Goal: Task Accomplishment & Management: Use online tool/utility

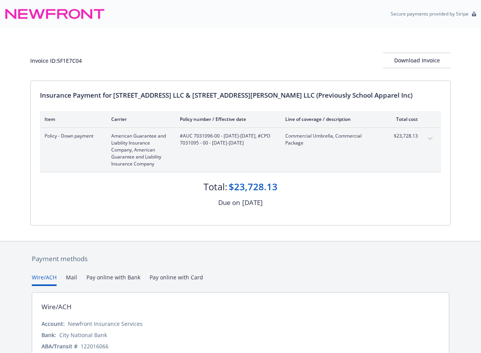
click at [352, 48] on div "Invoice ID: 5F1E7C04 Download Invoice" at bounding box center [240, 54] width 421 height 53
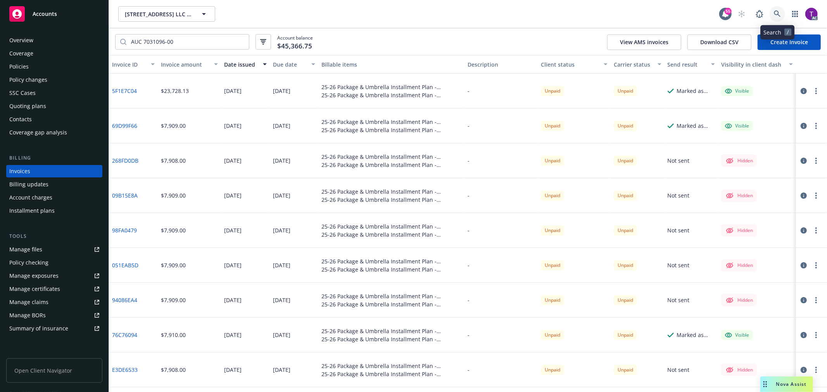
click at [541, 16] on icon at bounding box center [777, 13] width 7 height 7
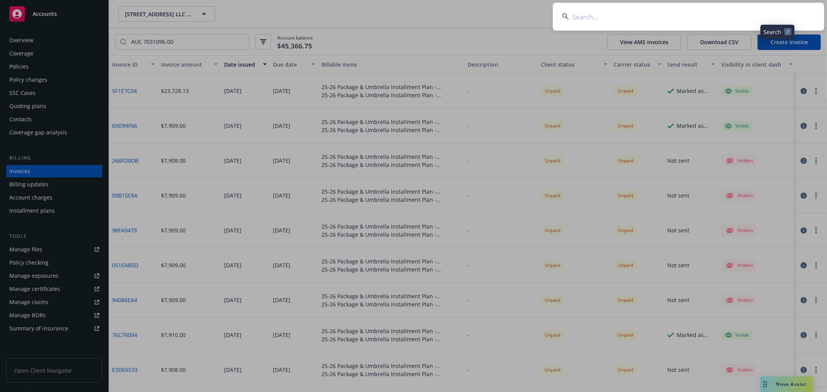
type input "NightDragon"
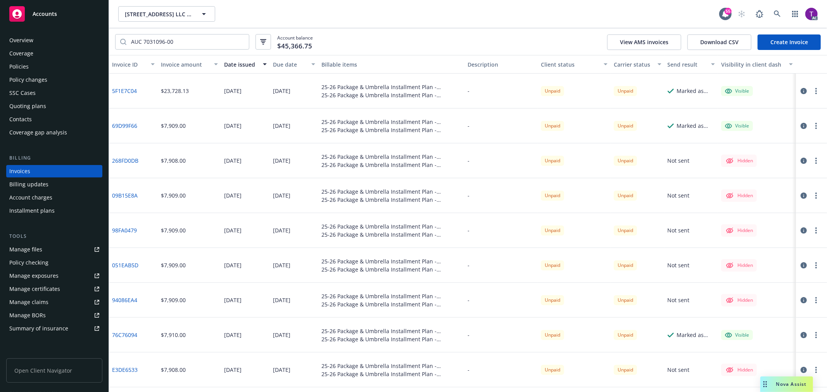
drag, startPoint x: 799, startPoint y: 91, endPoint x: 751, endPoint y: 102, distance: 49.7
click at [541, 91] on icon "button" at bounding box center [804, 91] width 6 height 6
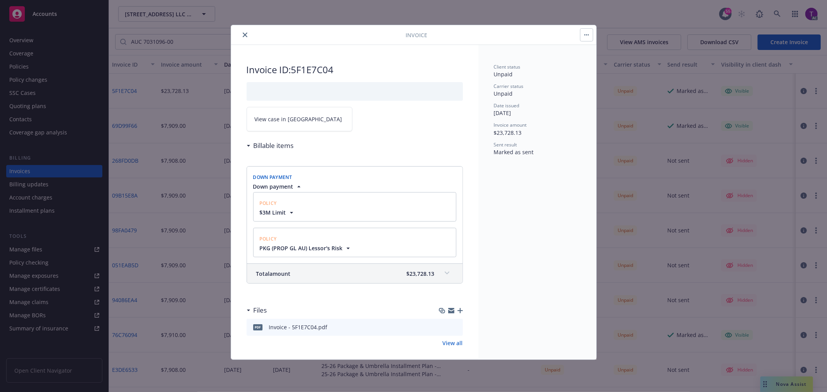
click at [266, 119] on span "View case in [GEOGRAPHIC_DATA]" at bounding box center [299, 119] width 88 height 8
click at [243, 34] on icon "close" at bounding box center [245, 35] width 5 height 5
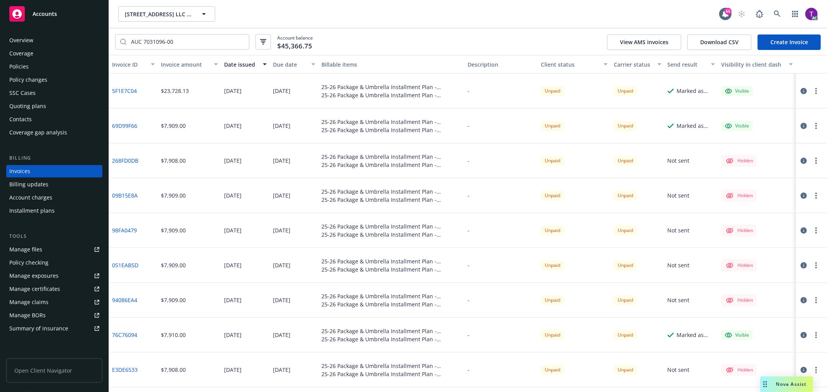
click at [541, 334] on icon "button" at bounding box center [804, 335] width 6 height 6
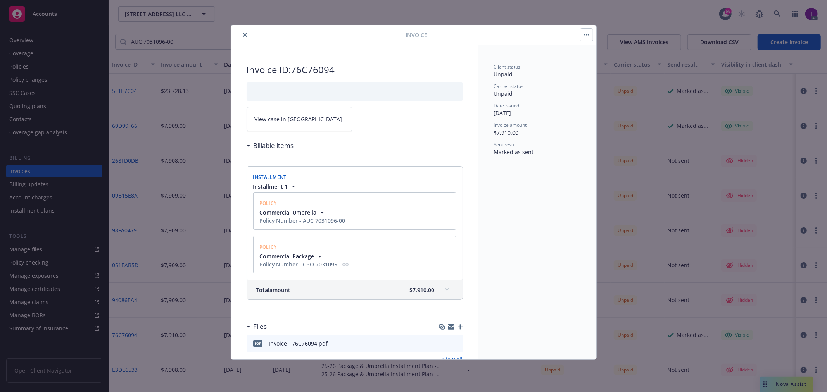
click at [274, 121] on span "View case in [GEOGRAPHIC_DATA]" at bounding box center [299, 119] width 88 height 8
click at [243, 32] on button "close" at bounding box center [244, 34] width 9 height 9
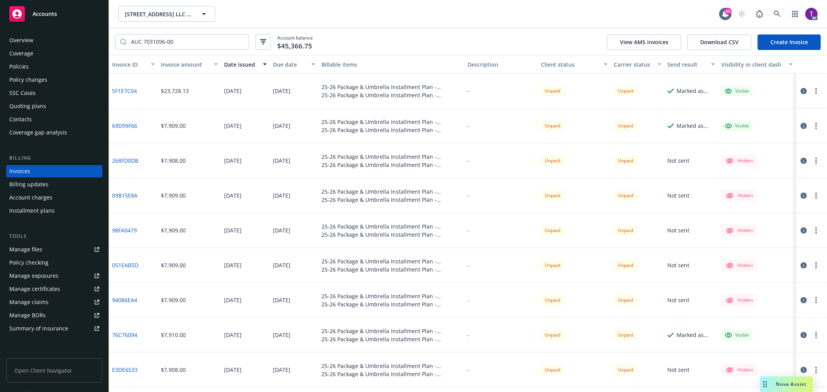
click at [541, 127] on icon "button" at bounding box center [804, 126] width 6 height 6
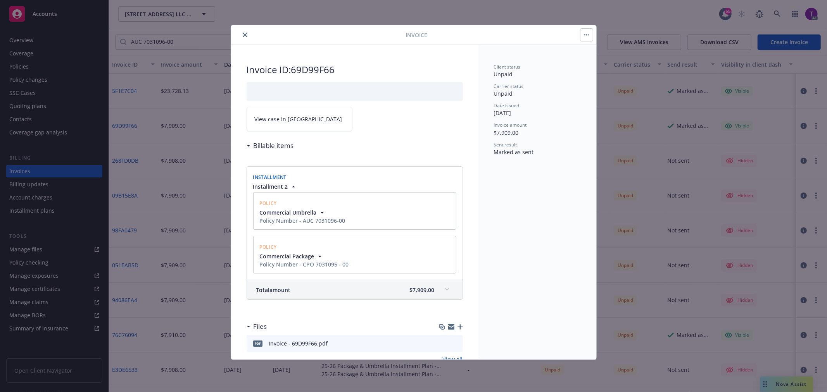
click at [295, 130] on link "View case in [GEOGRAPHIC_DATA]" at bounding box center [300, 119] width 106 height 24
click at [244, 33] on icon "close" at bounding box center [245, 35] width 5 height 5
click at [541, 9] on link at bounding box center [778, 14] width 16 height 16
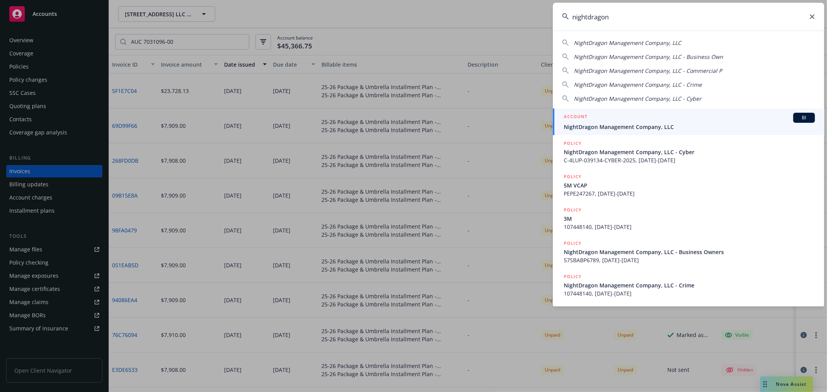
type input "nightdragon"
click at [541, 116] on div "ACCOUNT BI" at bounding box center [689, 118] width 251 height 10
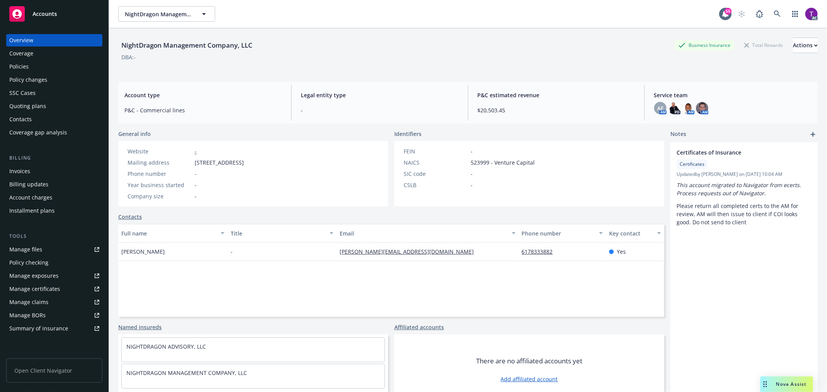
click at [30, 165] on div "Invoices" at bounding box center [54, 171] width 90 height 12
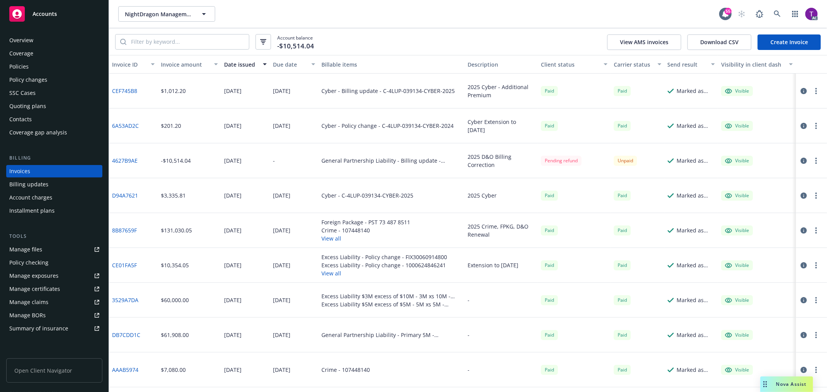
click at [183, 67] on div "Invoice amount" at bounding box center [185, 65] width 48 height 8
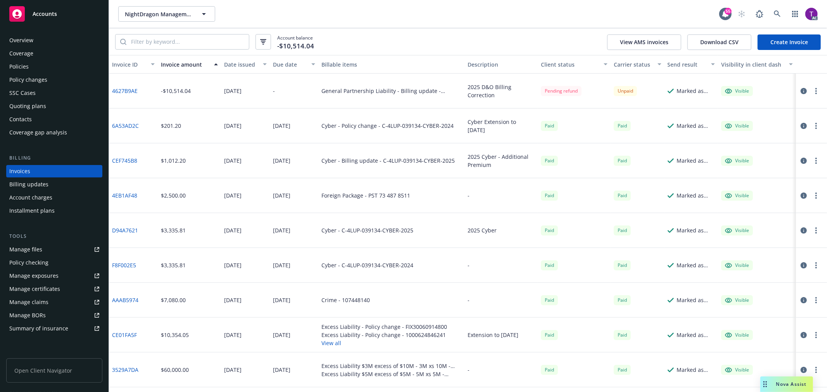
scroll to position [65, 0]
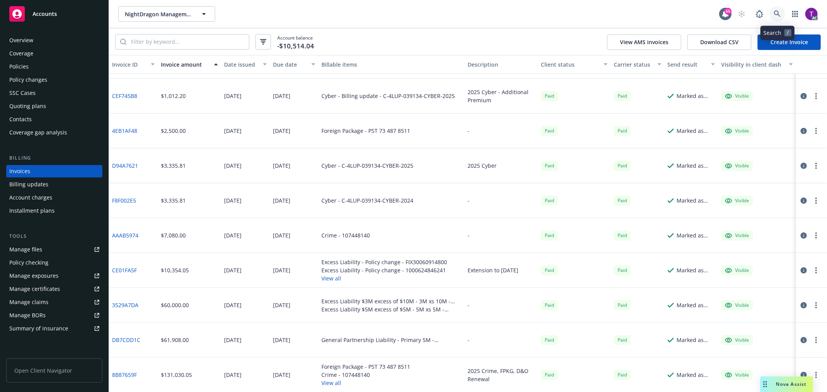
click at [541, 8] on link at bounding box center [778, 14] width 16 height 16
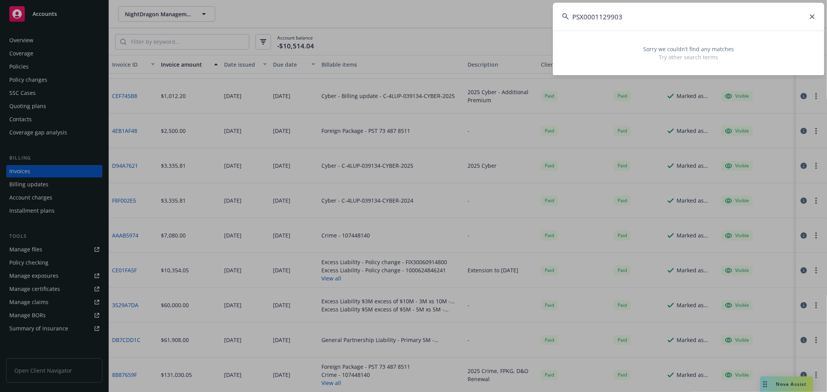
drag, startPoint x: 634, startPoint y: 17, endPoint x: 625, endPoint y: 16, distance: 8.6
click at [541, 17] on input "PSX0001129903" at bounding box center [688, 17] width 271 height 28
drag, startPoint x: 572, startPoint y: 7, endPoint x: 488, endPoint y: 3, distance: 83.9
click at [489, 3] on div "PSX0001129903 Sorry we couldn’t find any matches Try other search terms" at bounding box center [413, 196] width 827 height 392
drag, startPoint x: 596, startPoint y: 22, endPoint x: 554, endPoint y: 14, distance: 42.6
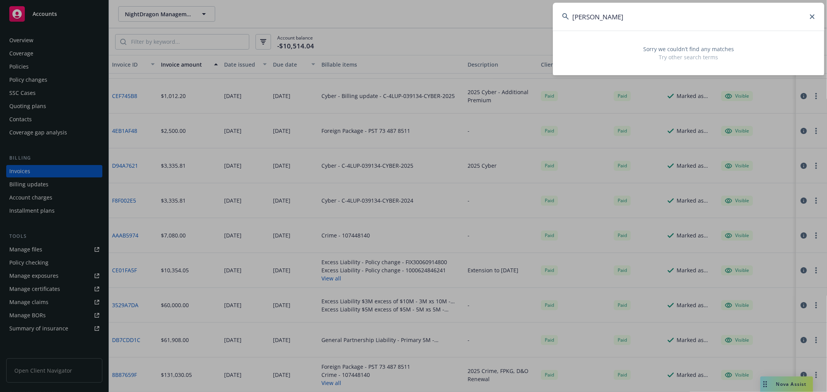
click at [541, 14] on input "[PERSON_NAME]" at bounding box center [688, 17] width 271 height 28
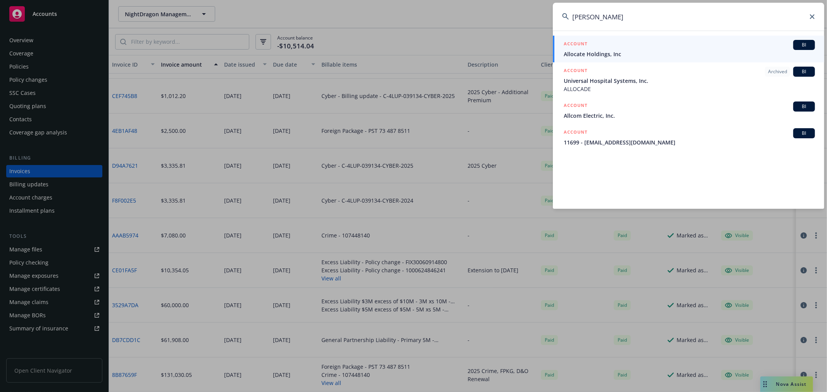
click at [541, 16] on input "[PERSON_NAME]" at bounding box center [688, 17] width 271 height 28
drag, startPoint x: 602, startPoint y: 16, endPoint x: 548, endPoint y: 12, distance: 53.7
click at [541, 12] on div "[PERSON_NAME] ACCOUNT BI Allocate Holdings, Inc ACCOUNT Archived BI Universal H…" at bounding box center [413, 196] width 827 height 392
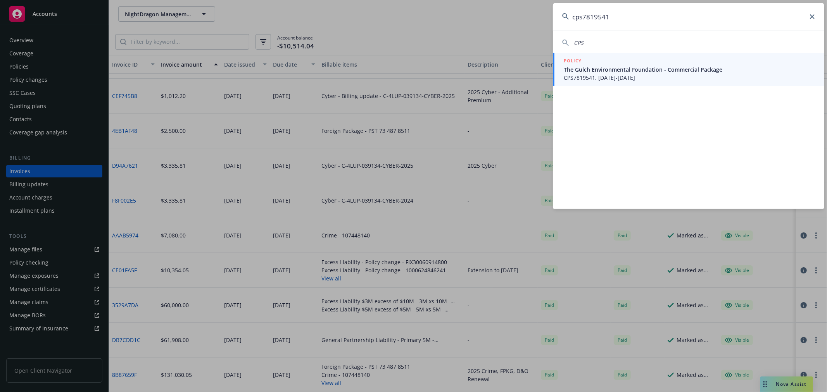
type input "cps7819541"
click at [541, 70] on span "The Gulch Environmental Foundation - Commercial Package" at bounding box center [689, 70] width 251 height 8
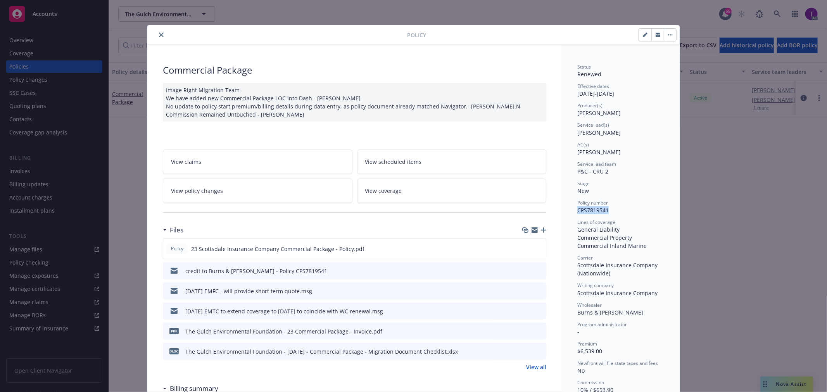
drag, startPoint x: 609, startPoint y: 211, endPoint x: 572, endPoint y: 211, distance: 36.9
copy span "CPS7819541"
click at [159, 34] on icon "close" at bounding box center [161, 35] width 5 height 5
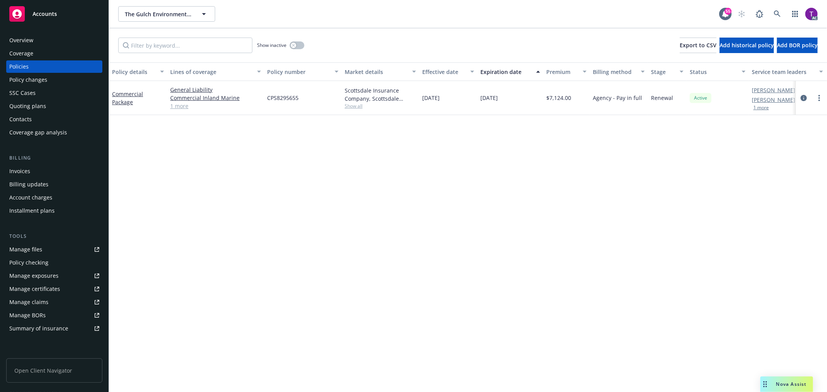
click at [29, 171] on div "Invoices" at bounding box center [19, 171] width 21 height 12
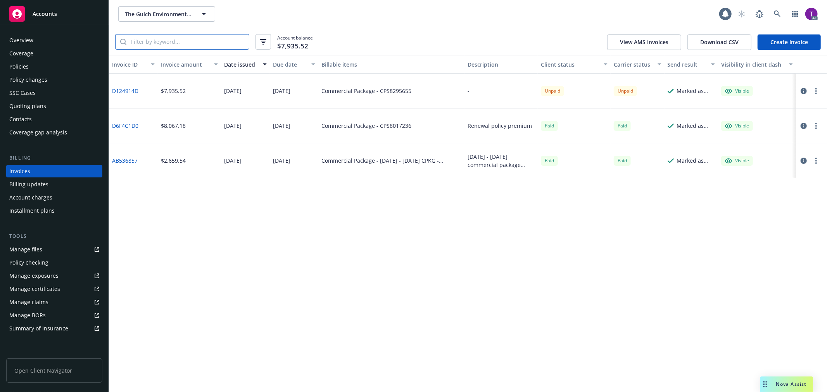
click at [148, 41] on input "search" at bounding box center [187, 42] width 123 height 15
paste input "CPS7819541"
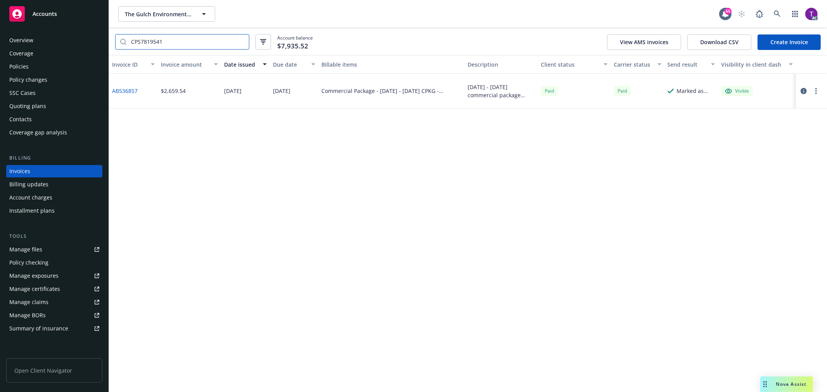
type input "CPS7819541"
click at [121, 92] on link "AB536857" at bounding box center [125, 91] width 26 height 8
click at [21, 66] on div "Policies" at bounding box center [18, 67] width 19 height 12
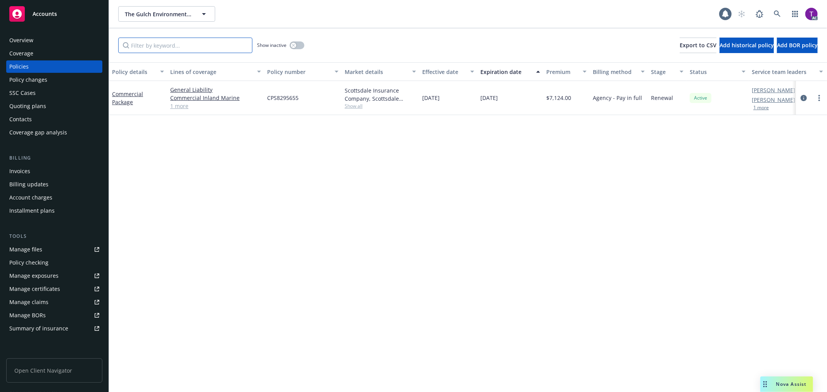
click at [212, 45] on input "Filter by keyword..." at bounding box center [185, 46] width 134 height 16
paste input "CPS7819541"
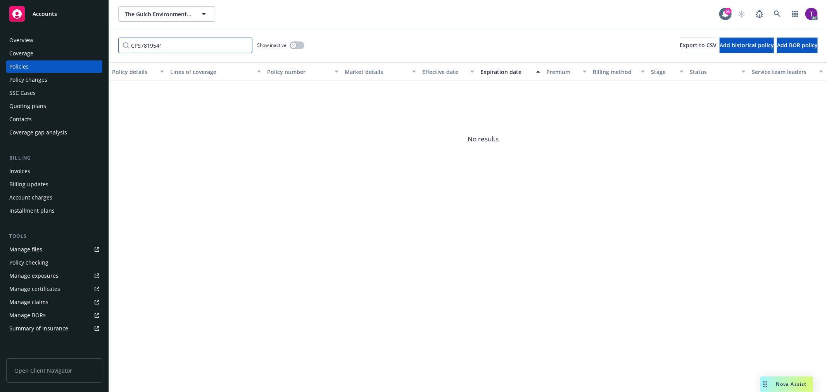
type input "CPS7819541"
click at [541, 13] on icon at bounding box center [777, 13] width 7 height 7
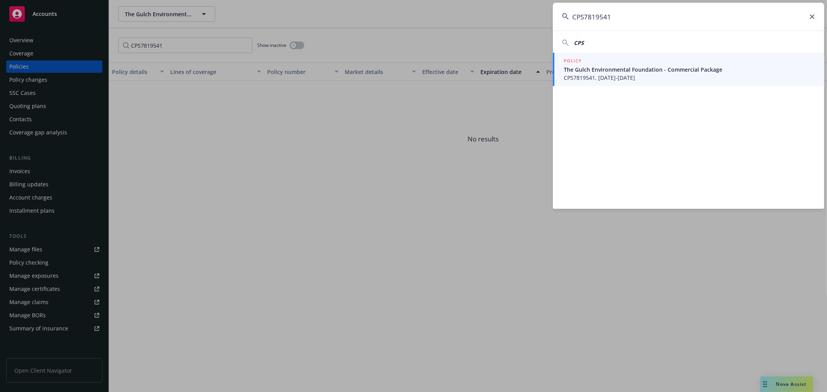
type input "CPS7819541"
click at [541, 66] on span "The Gulch Environmental Foundation - Commercial Package" at bounding box center [689, 70] width 251 height 8
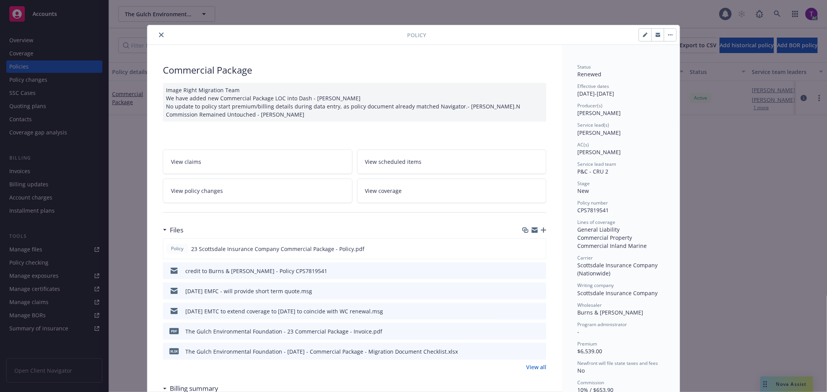
scroll to position [23, 0]
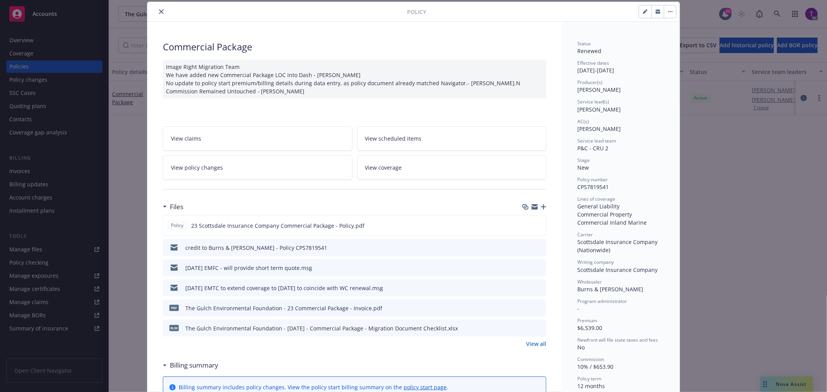
click at [536, 307] on icon "preview file" at bounding box center [539, 307] width 7 height 5
click at [228, 246] on div "credit to Burns & [PERSON_NAME] - Policy CPS7819541" at bounding box center [256, 248] width 142 height 8
click at [536, 247] on icon "preview file" at bounding box center [539, 247] width 7 height 5
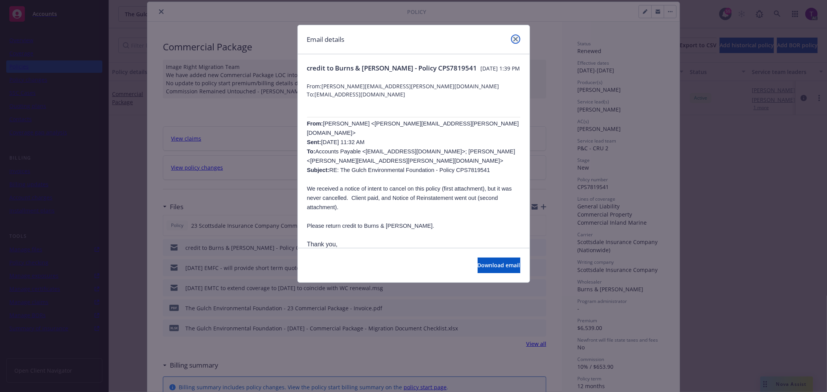
click at [513, 37] on icon "close" at bounding box center [515, 39] width 5 height 5
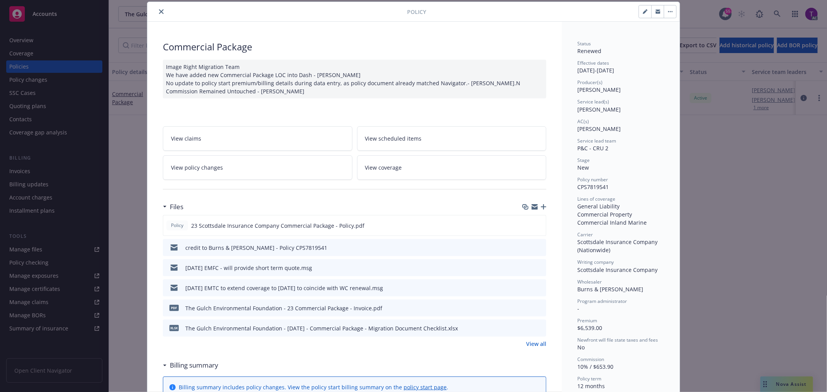
click at [266, 247] on div "credit to Burns & [PERSON_NAME] - Policy CPS7819541" at bounding box center [256, 248] width 142 height 8
click at [524, 245] on icon "download file" at bounding box center [526, 247] width 6 height 6
click at [160, 14] on button "close" at bounding box center [161, 11] width 9 height 9
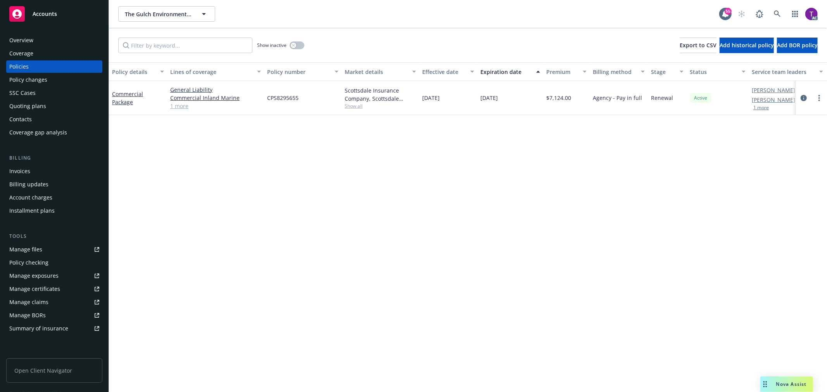
click at [31, 41] on div "Overview" at bounding box center [21, 40] width 24 height 12
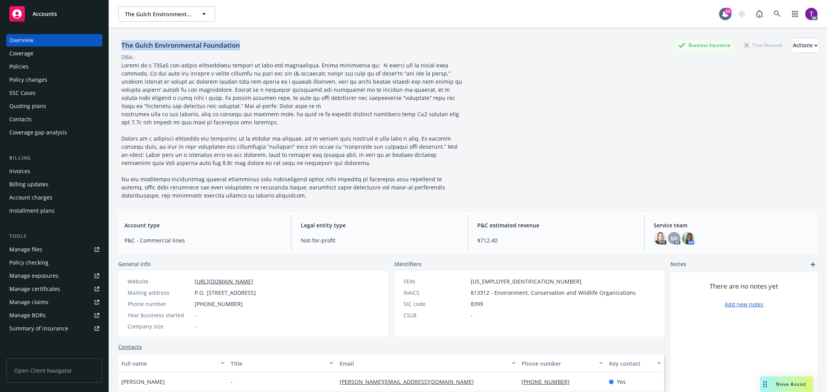
drag, startPoint x: 232, startPoint y: 43, endPoint x: 118, endPoint y: 40, distance: 114.1
click at [118, 40] on div "The Gulch Environmental Foundation" at bounding box center [180, 45] width 125 height 10
copy div "The Gulch Environmental Foundation"
click at [34, 61] on div "Policies" at bounding box center [54, 67] width 90 height 12
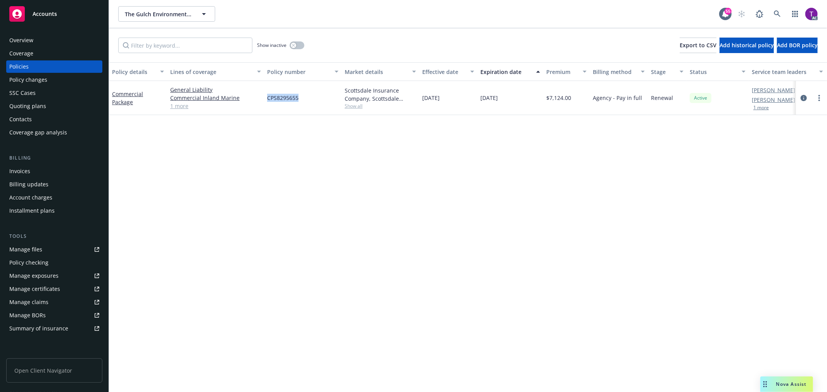
drag, startPoint x: 301, startPoint y: 103, endPoint x: 259, endPoint y: 103, distance: 41.5
click at [259, 103] on div "Commercial Package General Liability Commercial Inland Marine Commercial Proper…" at bounding box center [483, 98] width 749 height 34
copy div "CPS8295655"
click at [541, 17] on link at bounding box center [778, 14] width 16 height 16
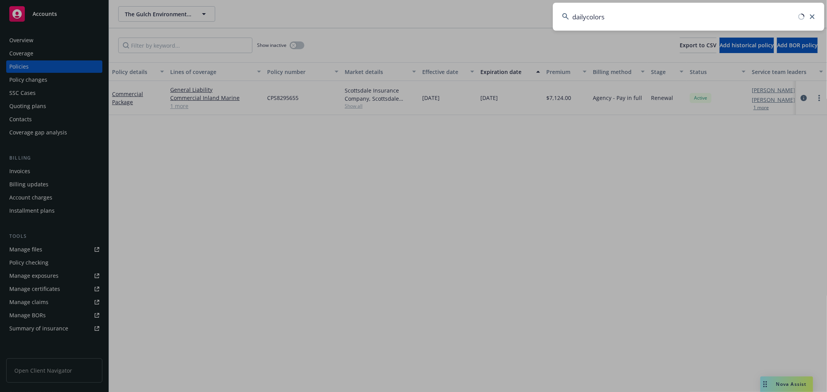
type input "dailycolors"
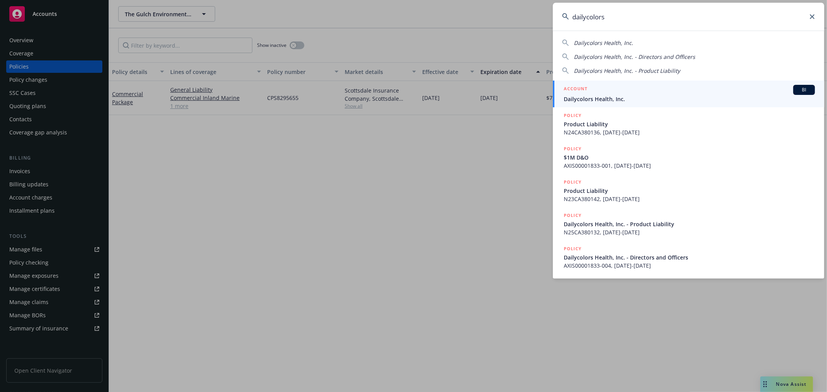
click at [541, 95] on span "Dailycolors Health, Inc." at bounding box center [689, 99] width 251 height 8
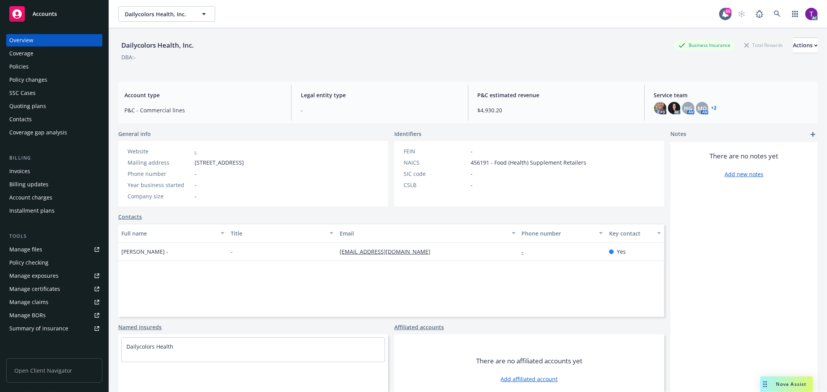
click at [43, 166] on div "Invoices" at bounding box center [54, 171] width 90 height 12
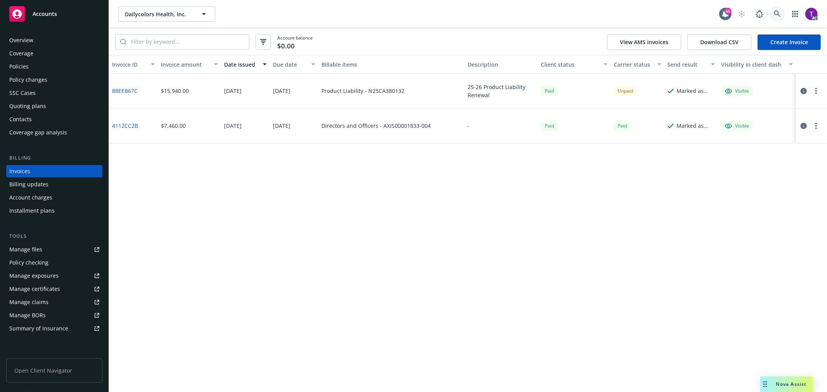
click at [541, 11] on icon at bounding box center [777, 13] width 7 height 7
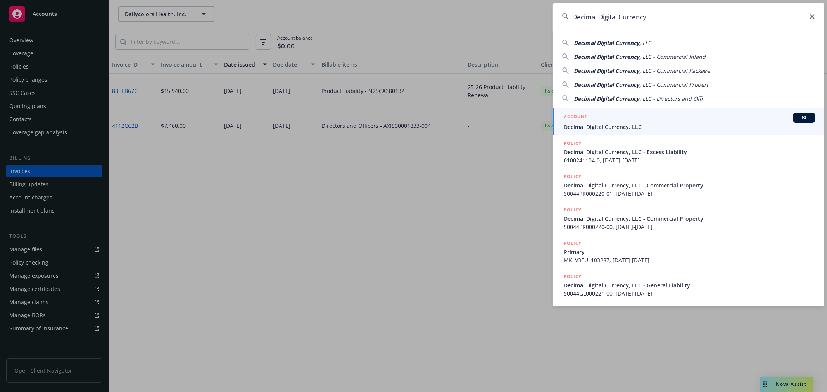
type input "Decimal Digital Currency"
click at [541, 126] on span "Decimal Digital Currency, LLC" at bounding box center [689, 127] width 251 height 8
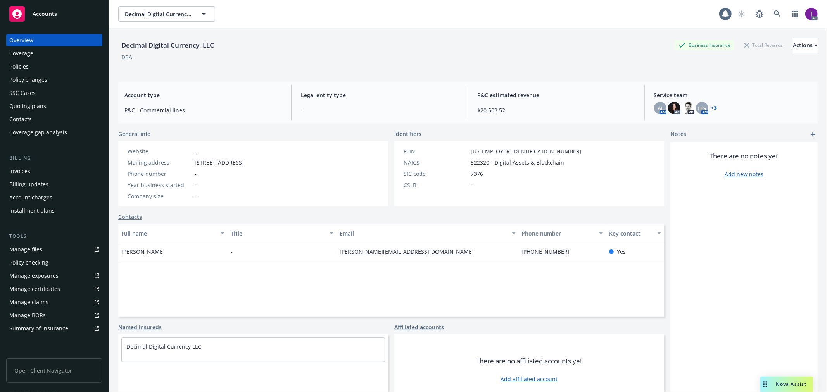
click at [17, 171] on div "Invoices" at bounding box center [19, 171] width 21 height 12
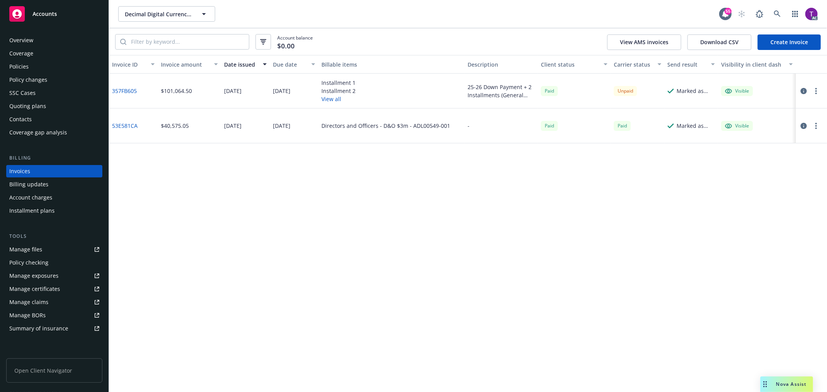
click at [129, 89] on link "357FB605" at bounding box center [124, 91] width 25 height 8
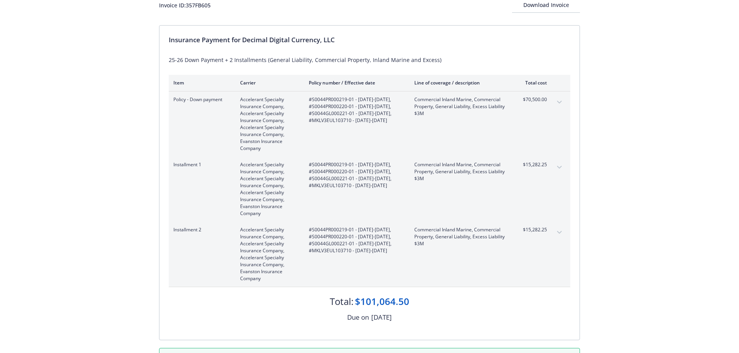
scroll to position [105, 0]
